Goal: Task Accomplishment & Management: Complete application form

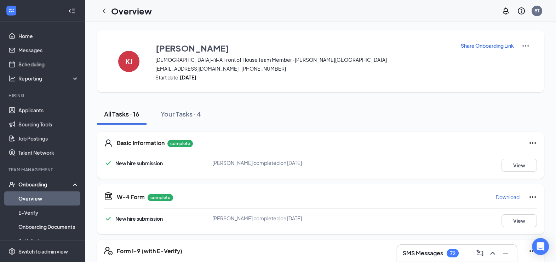
click at [412, 256] on h3 "SMS Messages" at bounding box center [423, 254] width 40 height 8
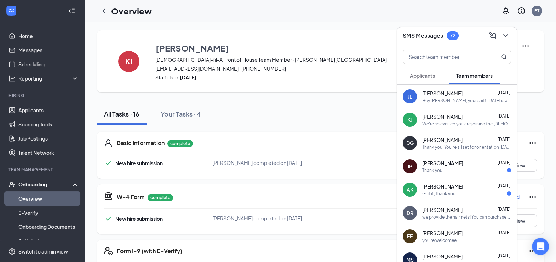
click at [440, 184] on span "[PERSON_NAME]" at bounding box center [442, 186] width 41 height 7
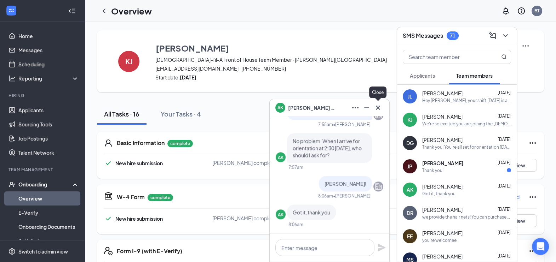
click at [379, 112] on icon "Cross" at bounding box center [378, 108] width 8 height 8
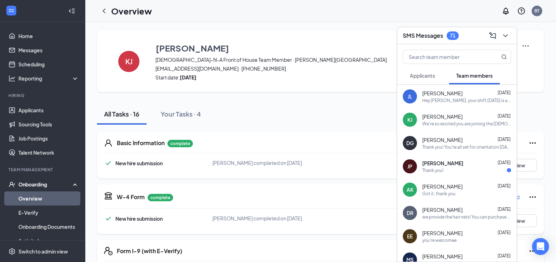
click at [447, 163] on span "[PERSON_NAME]" at bounding box center [442, 163] width 41 height 7
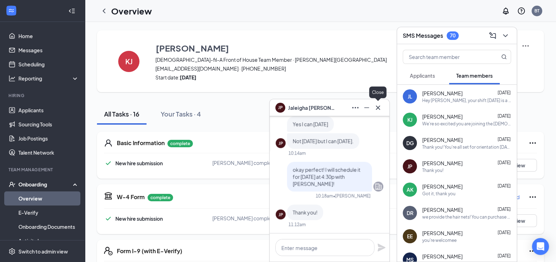
click at [379, 105] on icon "Cross" at bounding box center [378, 108] width 8 height 8
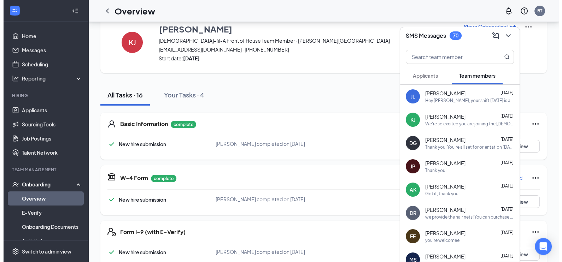
scroll to position [20, 0]
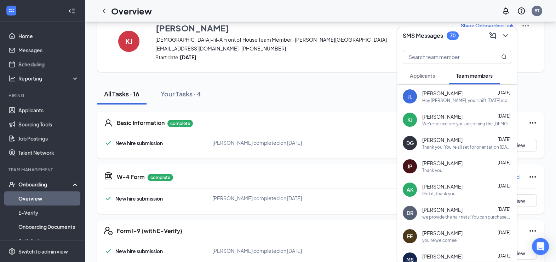
click at [465, 44] on div at bounding box center [457, 55] width 120 height 23
click at [468, 40] on div "SMS Messages 70" at bounding box center [457, 35] width 108 height 11
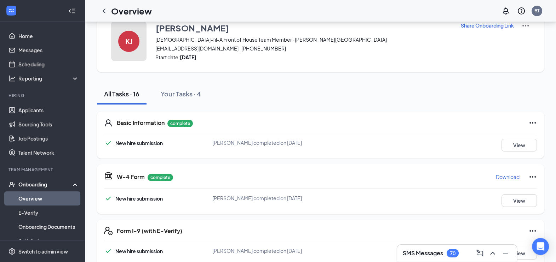
click at [125, 50] on div "KJ" at bounding box center [128, 41] width 21 height 21
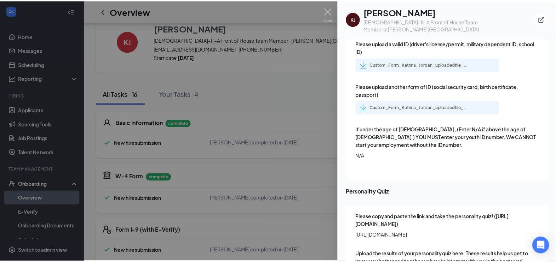
scroll to position [949, 0]
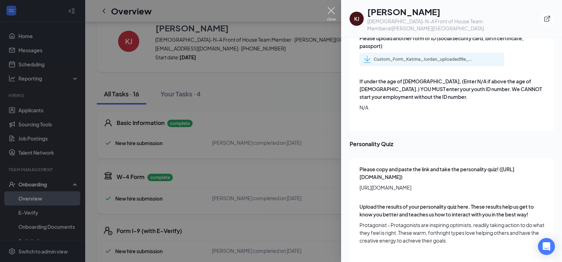
click at [331, 12] on img at bounding box center [331, 14] width 9 height 14
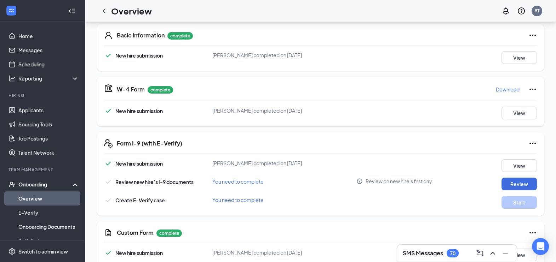
scroll to position [148, 0]
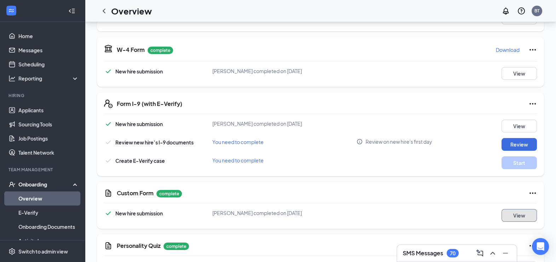
click at [513, 215] on button "View" at bounding box center [518, 215] width 35 height 13
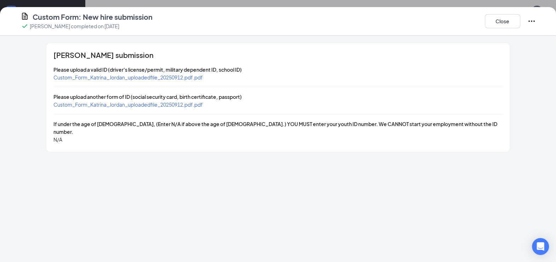
click at [189, 76] on span "Custom_Form_Katrina_Jordan_uploadedfile_20250912.pdf.pdf" at bounding box center [127, 77] width 149 height 6
click at [126, 104] on span "Custom_Form_Katrina_Jordan_uploadedfile_20250912.pdf.pdf" at bounding box center [127, 105] width 149 height 6
click at [504, 23] on button "Close" at bounding box center [502, 21] width 35 height 14
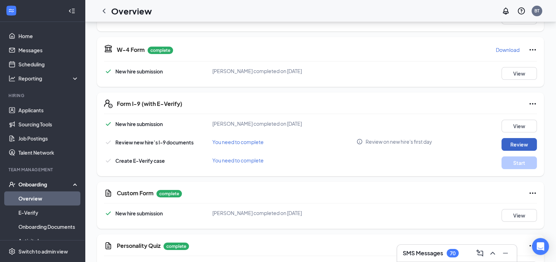
click at [502, 143] on button "Review" at bounding box center [518, 144] width 35 height 13
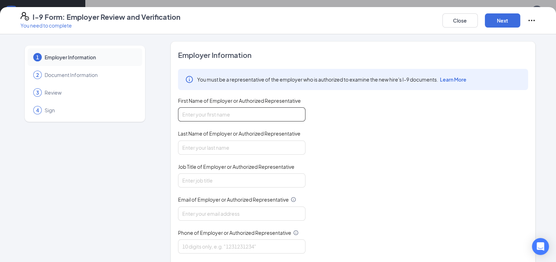
click at [249, 119] on input "First Name of Employer or Authorized Representative" at bounding box center [241, 115] width 127 height 14
type input "[PERSON_NAME]"
type input "[EMAIL_ADDRESS][DOMAIN_NAME]"
type input "9105783133"
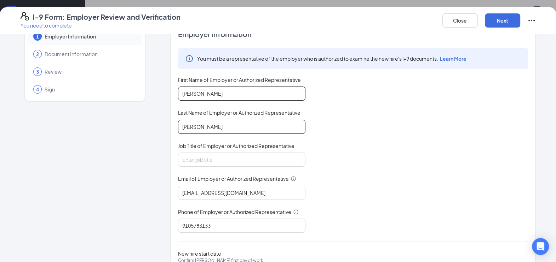
scroll to position [22, 0]
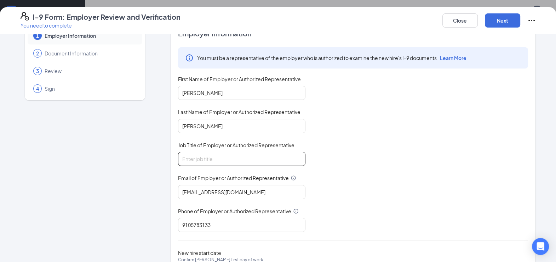
click at [242, 157] on input "Job Title of Employer or Authorized Representative" at bounding box center [241, 159] width 127 height 14
type input "Training Manager"
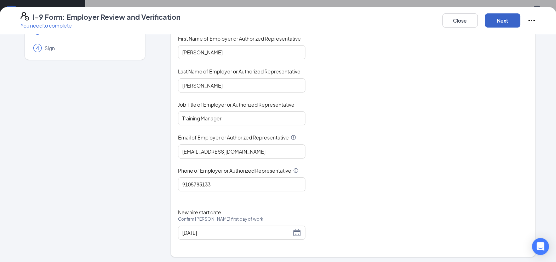
click at [499, 18] on button "Next" at bounding box center [502, 20] width 35 height 14
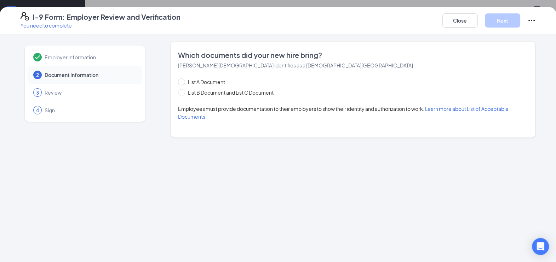
scroll to position [0, 0]
click at [180, 91] on input "List B Document and List C Document" at bounding box center [180, 91] width 5 height 5
radio input "true"
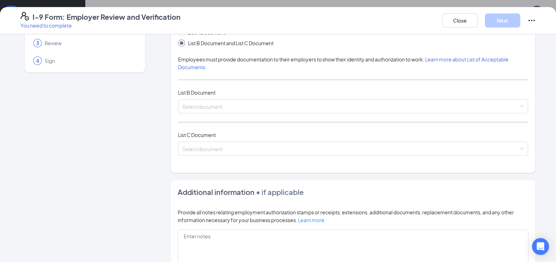
scroll to position [54, 0]
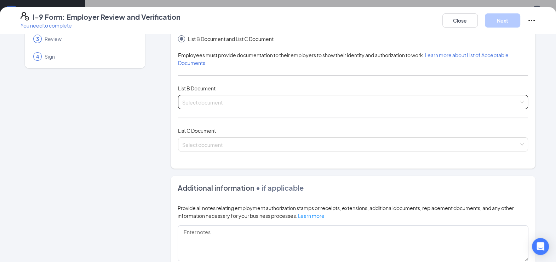
click at [332, 103] on input "search" at bounding box center [350, 101] width 336 height 11
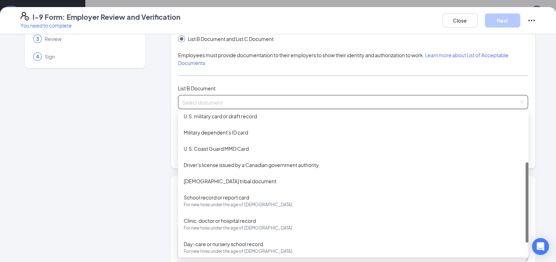
scroll to position [87, 0]
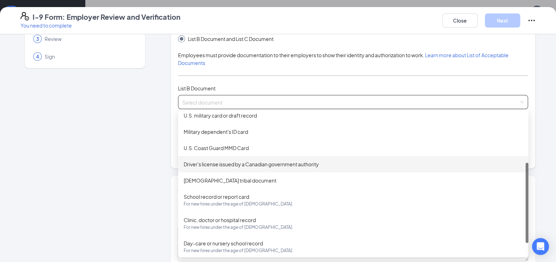
click at [126, 158] on div "Employer Information 2 Document Information 3 Review 4 Sign" at bounding box center [85, 169] width 129 height 362
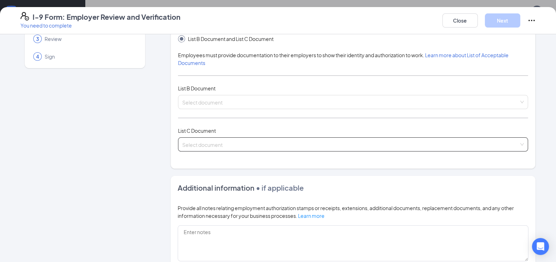
click at [249, 145] on div "Select document" at bounding box center [353, 145] width 350 height 14
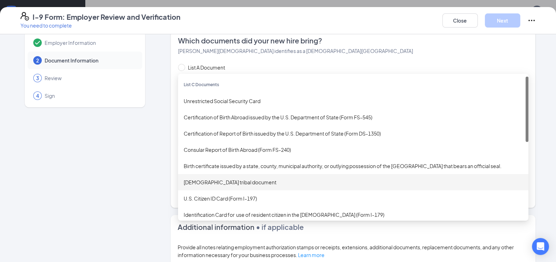
scroll to position [14, 0]
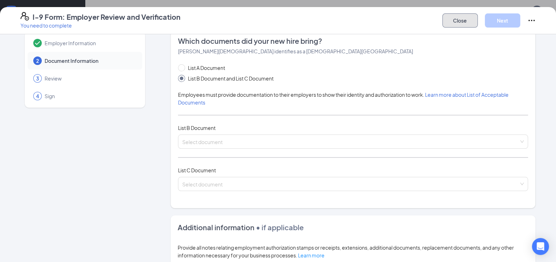
click at [467, 23] on button "Close" at bounding box center [459, 20] width 35 height 14
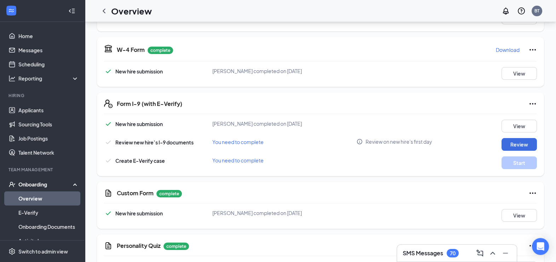
click at [442, 257] on h3 "SMS Messages" at bounding box center [423, 254] width 40 height 8
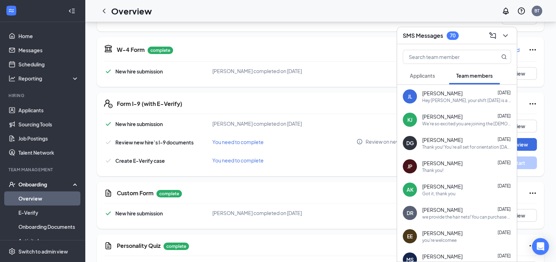
click at [470, 126] on div "We're so excited you are joining the [DEMOGRAPHIC_DATA]-fil-A [PERSON_NAME] St.…" at bounding box center [466, 124] width 89 height 6
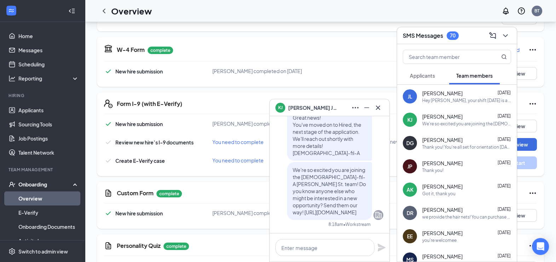
click at [324, 239] on div at bounding box center [330, 248] width 120 height 28
click at [323, 245] on textarea at bounding box center [324, 247] width 99 height 17
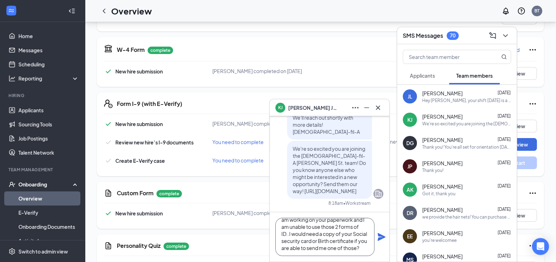
click at [333, 226] on textarea "Good morning, [PERSON_NAME]! I am working on your paperwork and I am unable to …" at bounding box center [324, 237] width 99 height 38
click at [355, 232] on textarea "Good morning, [PERSON_NAME]! I am working on your paperwork and I can use your …" at bounding box center [324, 237] width 99 height 38
click at [330, 250] on textarea "Good morning, [PERSON_NAME]! I am working on your paperwork and I can use your …" at bounding box center [324, 237] width 99 height 38
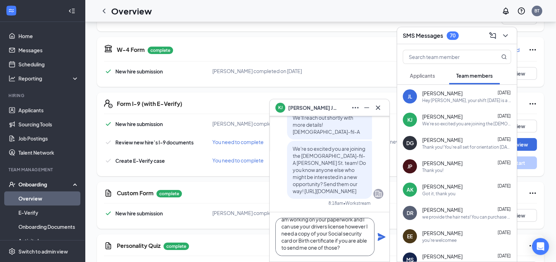
scroll to position [0, 0]
type textarea "Good morning, [PERSON_NAME]! I am working on your paper work and I can use your…"
click at [379, 218] on div "Good morning, [PERSON_NAME]! I am working on your paper work and I can use your…" at bounding box center [330, 238] width 120 height 50
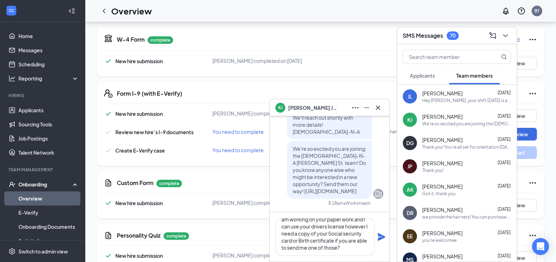
scroll to position [162, 0]
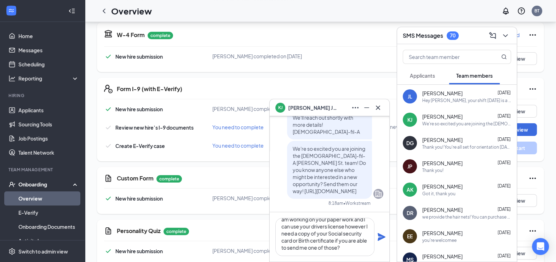
click at [379, 240] on icon "Plane" at bounding box center [381, 237] width 8 height 8
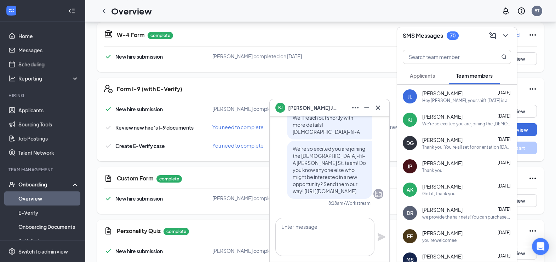
scroll to position [0, 0]
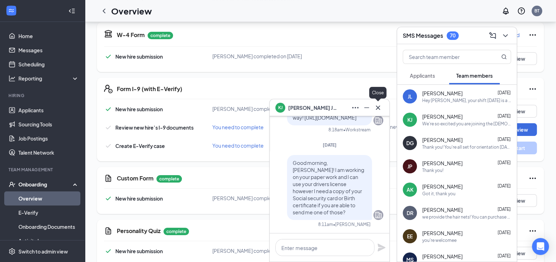
click at [381, 107] on icon "Cross" at bounding box center [378, 108] width 8 height 8
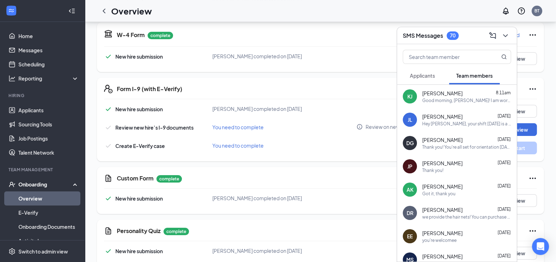
click at [472, 37] on div "SMS Messages 70" at bounding box center [457, 35] width 108 height 11
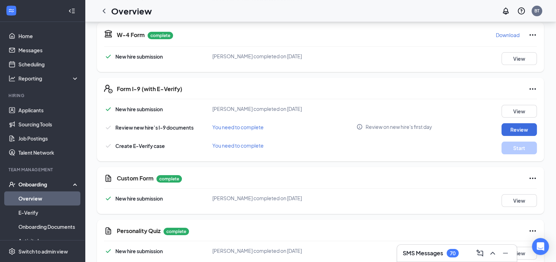
click at [421, 253] on h3 "SMS Messages" at bounding box center [423, 254] width 40 height 8
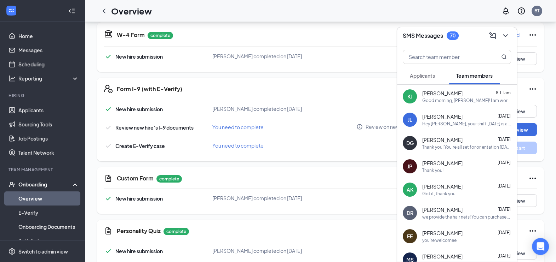
click at [447, 123] on div "Hey [PERSON_NAME], your shift [DATE] is a training shift. If you are unable to …" at bounding box center [466, 124] width 89 height 6
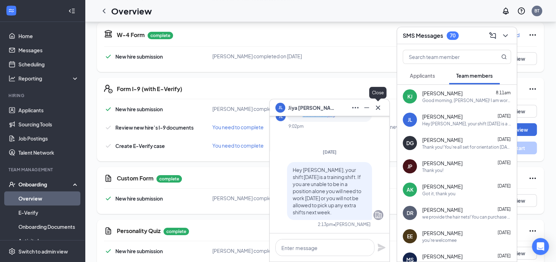
click at [380, 110] on icon "Cross" at bounding box center [378, 108] width 8 height 8
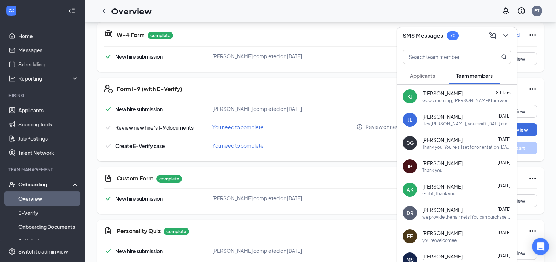
click at [479, 41] on div "SMS Messages 70" at bounding box center [457, 35] width 108 height 11
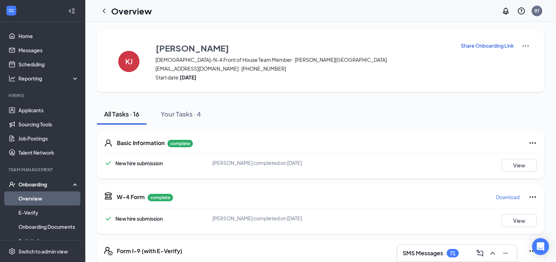
click at [441, 256] on h3 "SMS Messages" at bounding box center [423, 254] width 40 height 8
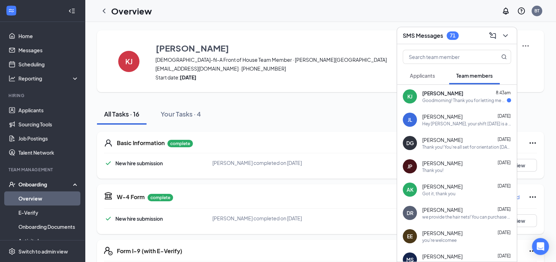
click at [451, 99] on div "Goodmorning! Thank you for letting me know. Would you like me to send a phone o…" at bounding box center [464, 101] width 85 height 6
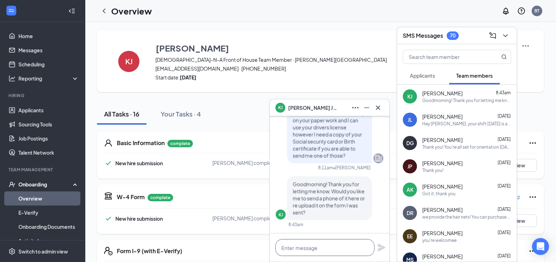
click at [323, 250] on textarea at bounding box center [324, 247] width 99 height 17
type textarea "You can absolutely send it here."
click at [380, 250] on icon "Plane" at bounding box center [381, 248] width 8 height 8
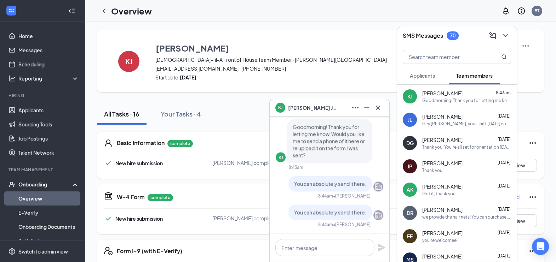
click at [467, 35] on div "SMS Messages 70" at bounding box center [457, 35] width 108 height 11
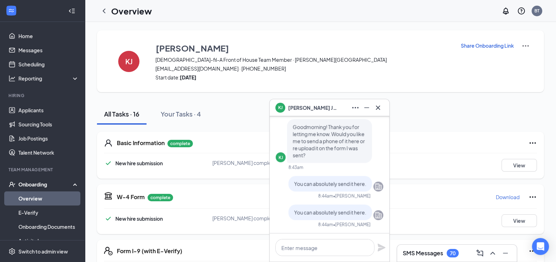
click at [333, 110] on div "[PERSON_NAME] [PERSON_NAME]" at bounding box center [329, 107] width 108 height 11
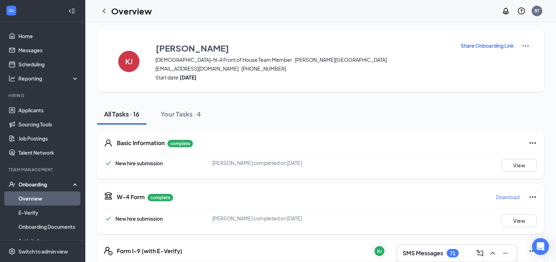
click at [447, 255] on div "71" at bounding box center [452, 253] width 12 height 8
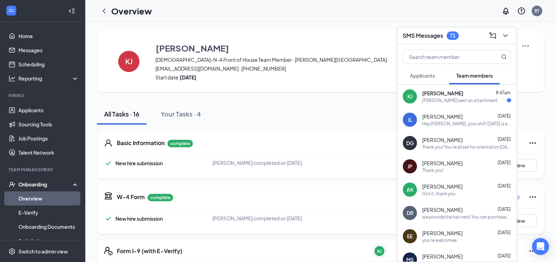
click at [443, 94] on span "[PERSON_NAME]" at bounding box center [442, 93] width 41 height 7
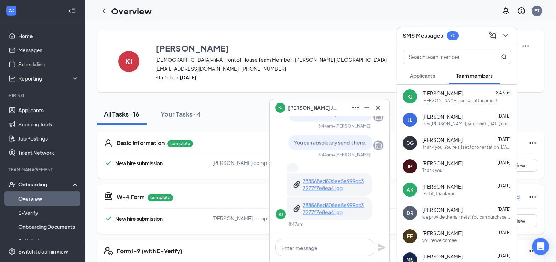
click at [340, 189] on p "788568ed806ee5e999cc37277f7e8ea4.jpg" at bounding box center [334, 185] width 64 height 14
click at [334, 205] on p "788568ed806ee5e999cc37277f7e8ea4.jpg" at bounding box center [334, 209] width 64 height 14
click at [328, 244] on textarea at bounding box center [324, 247] width 99 height 17
type textarea "That is perfect! Thank you so much!"
click at [381, 250] on icon "Plane" at bounding box center [381, 248] width 8 height 8
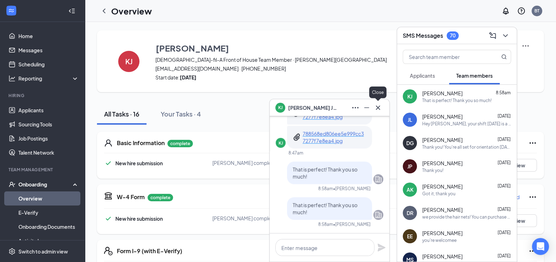
click at [383, 109] on button at bounding box center [377, 107] width 11 height 11
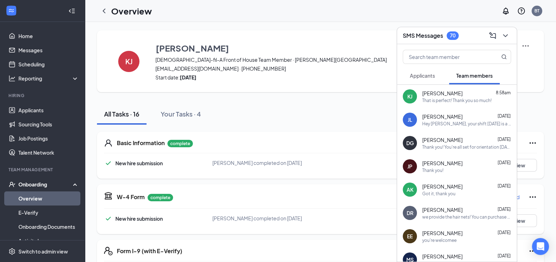
click at [469, 35] on div "SMS Messages 70" at bounding box center [457, 35] width 108 height 11
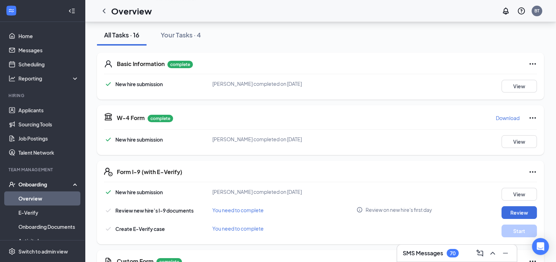
scroll to position [81, 0]
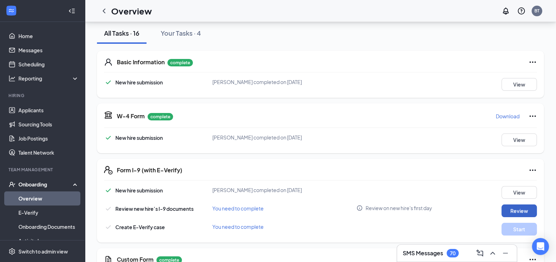
click at [531, 207] on button "Review" at bounding box center [518, 211] width 35 height 13
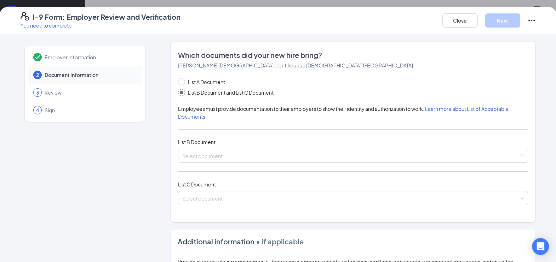
click at [290, 144] on div "List B Document" at bounding box center [353, 142] width 350 height 8
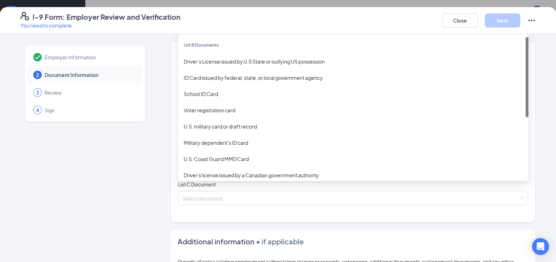
click at [288, 152] on div "Select document List B Documents Driver’s License issued by U.S State or outlyi…" at bounding box center [353, 156] width 350 height 14
click at [243, 64] on div "Driver’s License issued by U.S State or outlying US possession" at bounding box center [353, 62] width 339 height 8
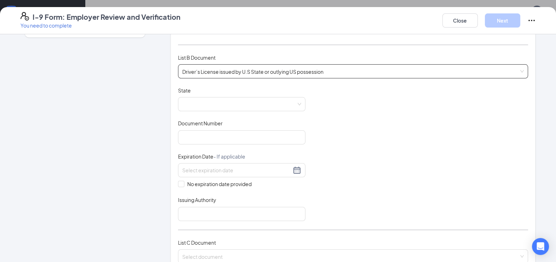
scroll to position [85, 0]
click at [203, 136] on input "Document Number" at bounding box center [241, 138] width 127 height 14
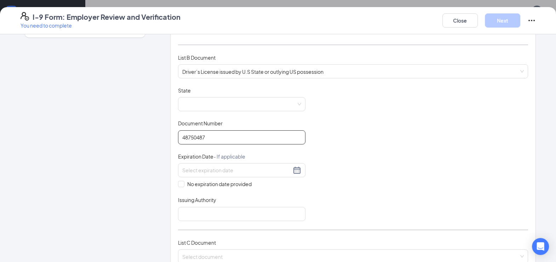
type input "48750487"
click at [238, 96] on div "State" at bounding box center [241, 92] width 127 height 10
click at [238, 99] on span at bounding box center [241, 104] width 119 height 13
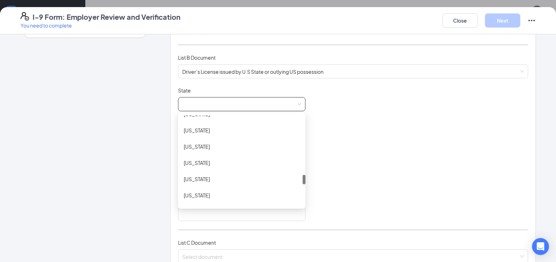
scroll to position [547, 0]
click at [220, 145] on div "[US_STATE]" at bounding box center [242, 147] width 116 height 8
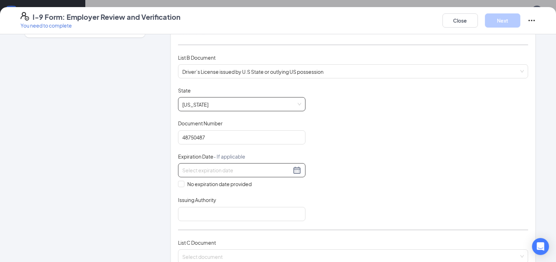
click at [216, 167] on input at bounding box center [236, 171] width 109 height 8
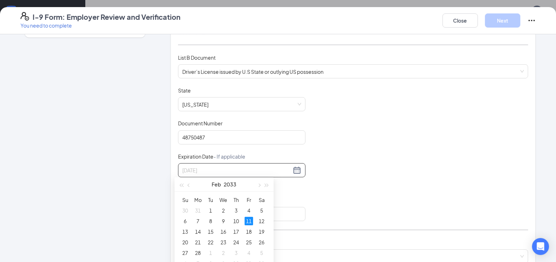
click at [249, 218] on div "11" at bounding box center [248, 221] width 8 height 8
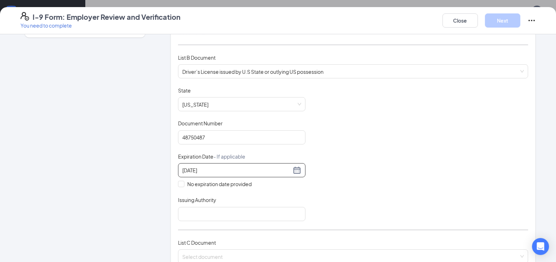
type input "[DATE]"
click at [197, 212] on input "Issuing Authority" at bounding box center [241, 214] width 127 height 14
type input "DMV"
click at [117, 196] on div "Employer Information 2 Document Information 3 Review 4 Sign" at bounding box center [85, 209] width 129 height 504
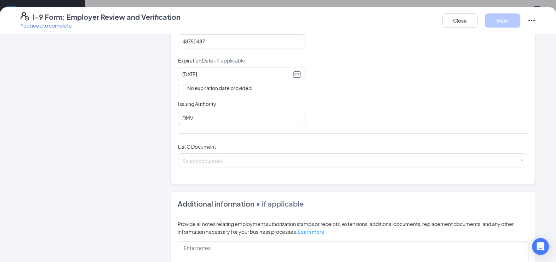
scroll to position [214, 0]
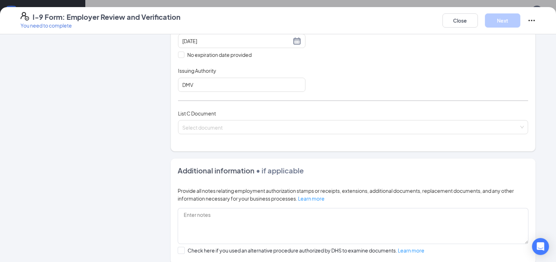
click at [217, 116] on div "List C Document Select document" at bounding box center [353, 126] width 350 height 33
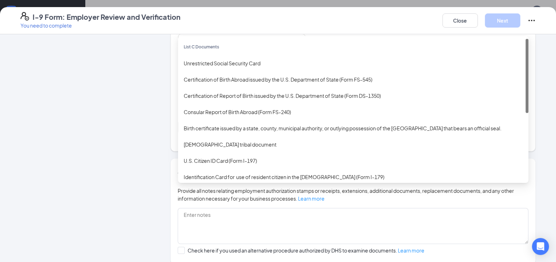
click at [217, 120] on div "Select document List C Documents Unrestricted Social Security Card Certificatio…" at bounding box center [353, 127] width 350 height 14
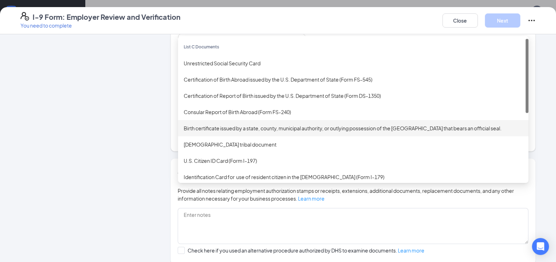
click at [239, 128] on div "Birth certificate issued by a state, county, municipal authority, or outlying p…" at bounding box center [353, 129] width 339 height 8
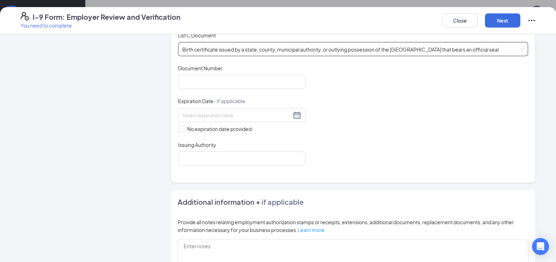
scroll to position [293, 0]
click at [236, 75] on input "Document Number" at bounding box center [241, 82] width 127 height 14
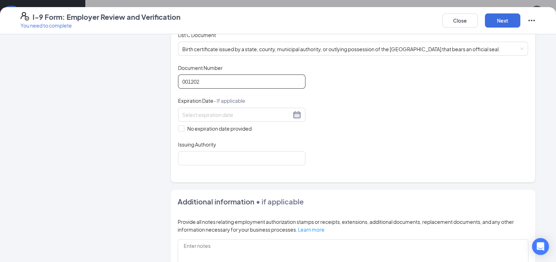
type input "001202"
click at [178, 127] on input "No expiration date provided" at bounding box center [180, 128] width 5 height 5
checkbox input "true"
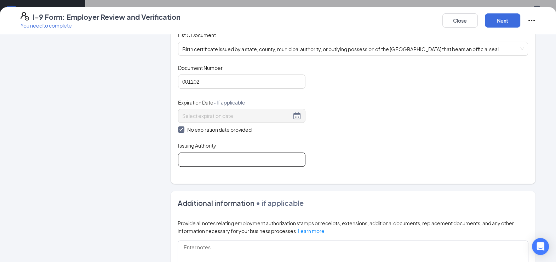
click at [217, 149] on div "Issuing Authority" at bounding box center [241, 147] width 127 height 10
click at [229, 153] on input "Issuing Authority" at bounding box center [241, 160] width 127 height 14
click at [254, 160] on input "Cumberland county registration of deeds" at bounding box center [241, 160] width 127 height 14
click at [225, 156] on input "Cumberland county register of deeds" at bounding box center [241, 160] width 127 height 14
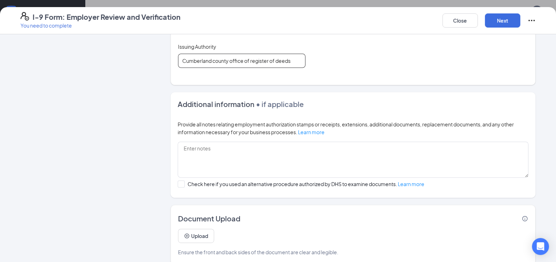
scroll to position [398, 0]
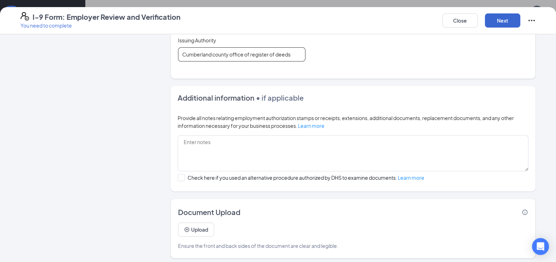
type input "Cumberland county office of register of deeds"
click at [510, 27] on button "Next" at bounding box center [502, 20] width 35 height 14
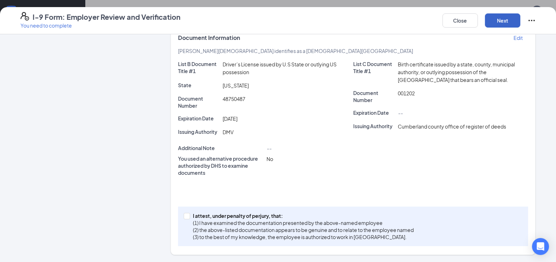
scroll to position [146, 0]
click at [184, 215] on div "I attest, under penalty of [PERSON_NAME], that: (1) I have examined the documen…" at bounding box center [353, 228] width 350 height 40
click at [184, 215] on input "I attest, under penalty of [PERSON_NAME], that: (1) I have examined the documen…" at bounding box center [186, 216] width 5 height 5
checkbox input "true"
click at [495, 24] on button "Next" at bounding box center [502, 20] width 35 height 14
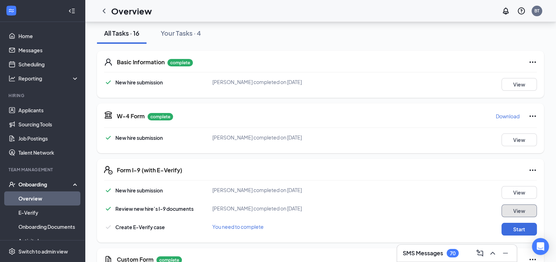
scroll to position [157, 0]
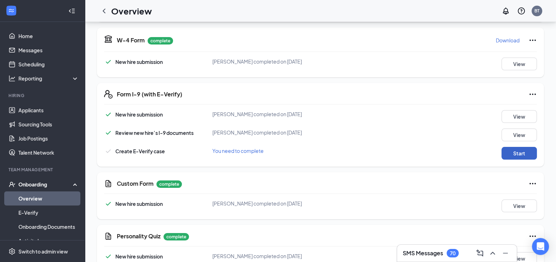
click at [520, 147] on button "Start" at bounding box center [518, 153] width 35 height 13
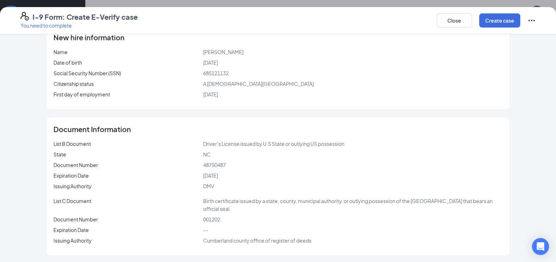
scroll to position [178, 0]
click at [488, 18] on button "Create case" at bounding box center [499, 20] width 41 height 14
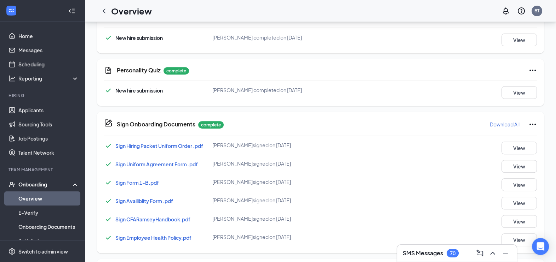
scroll to position [474, 0]
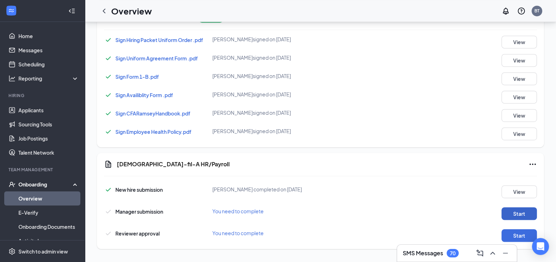
click at [531, 212] on button "Start" at bounding box center [518, 214] width 35 height 13
click at [521, 237] on button "Start" at bounding box center [518, 236] width 35 height 13
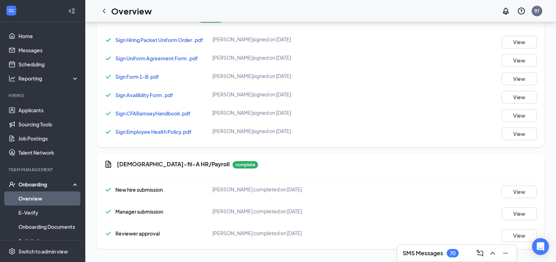
click at [421, 251] on h3 "SMS Messages" at bounding box center [423, 254] width 40 height 8
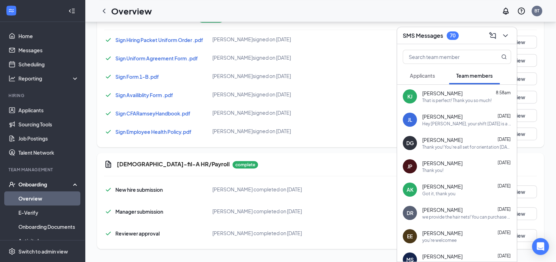
click at [449, 94] on span "[PERSON_NAME]" at bounding box center [442, 93] width 40 height 7
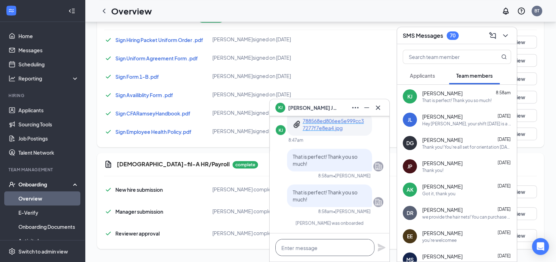
click at [315, 253] on textarea at bounding box center [324, 247] width 99 height 17
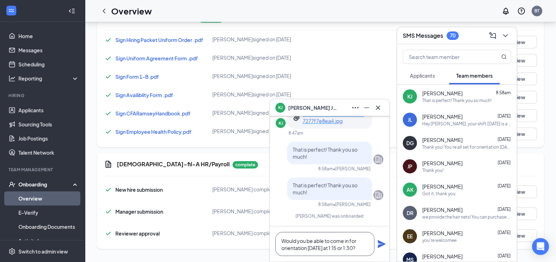
type textarea "Would you be able to come in for orientation [DATE] at 1:15 or 1:30?"
click at [383, 243] on icon "Plane" at bounding box center [381, 245] width 8 height 8
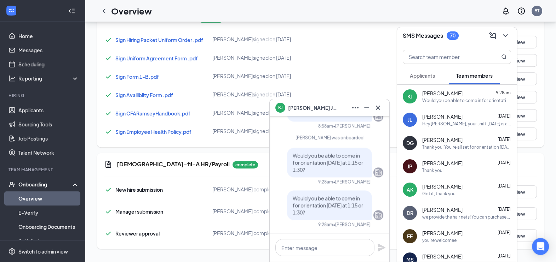
click at [468, 31] on div "SMS Messages 70" at bounding box center [457, 35] width 108 height 11
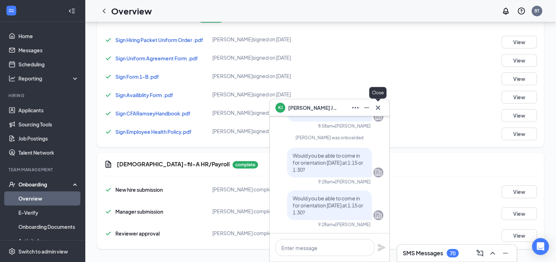
click at [380, 109] on icon "Cross" at bounding box center [378, 108] width 8 height 8
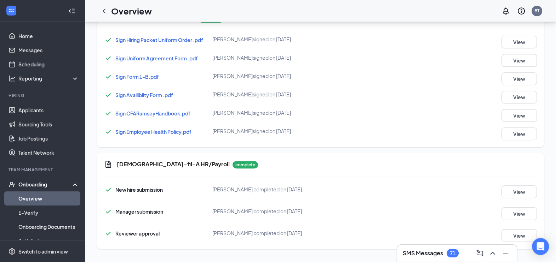
click at [450, 251] on div "71" at bounding box center [453, 254] width 6 height 6
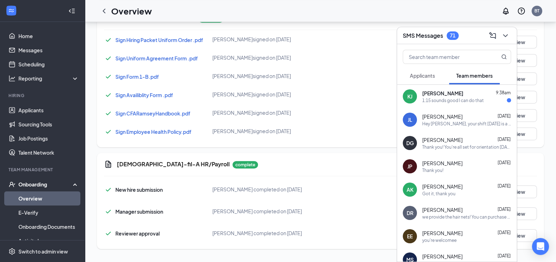
click at [469, 103] on div "1:15 sounds good I can do that" at bounding box center [453, 101] width 62 height 6
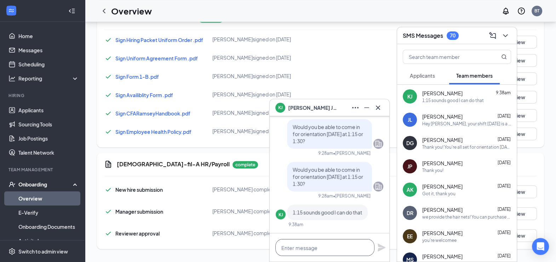
click at [327, 246] on textarea at bounding box center [324, 247] width 99 height 17
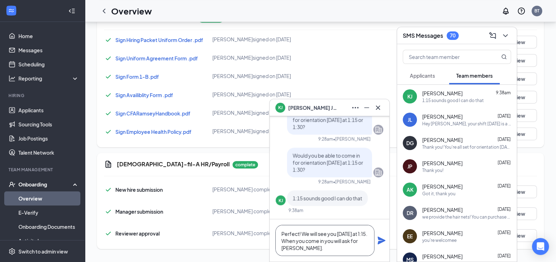
type textarea "Perfect! We will see you [DATE] at 1:15. When you come in you will ask for [PER…"
click at [377, 244] on icon "Plane" at bounding box center [381, 241] width 8 height 8
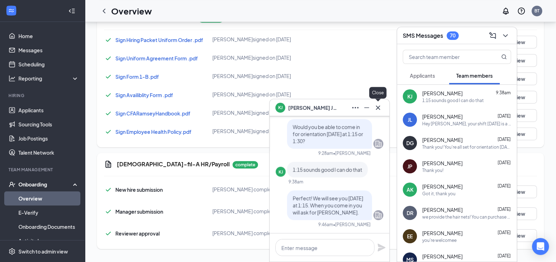
click at [380, 108] on icon "Cross" at bounding box center [378, 108] width 8 height 8
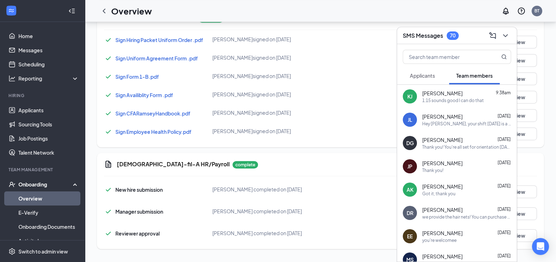
click at [469, 38] on div "SMS Messages 70" at bounding box center [457, 35] width 108 height 11
